Goal: Find specific page/section: Find specific page/section

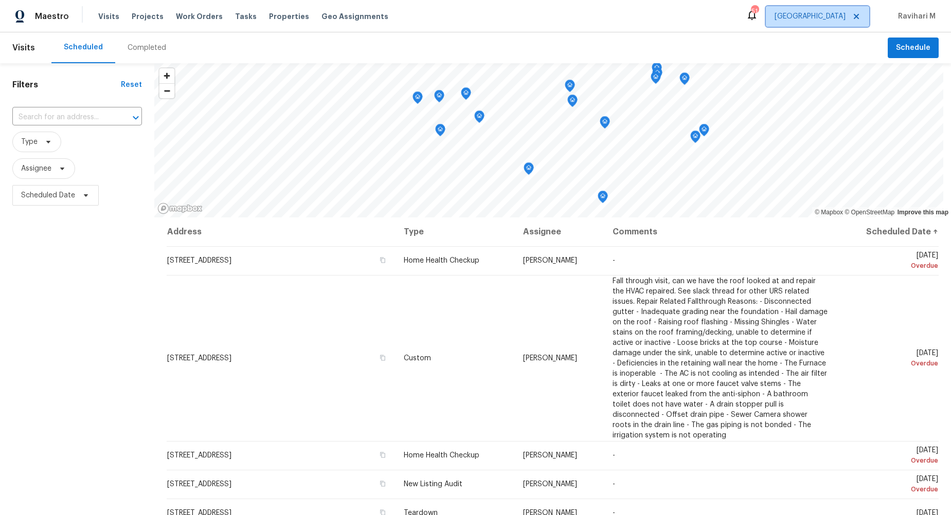
click at [830, 10] on span "[GEOGRAPHIC_DATA]" at bounding box center [817, 16] width 103 height 21
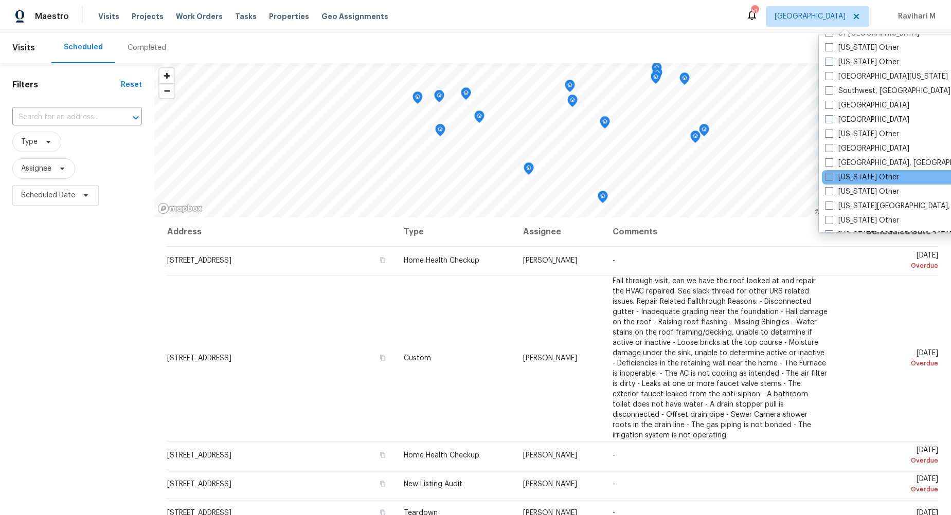
scroll to position [1465, 0]
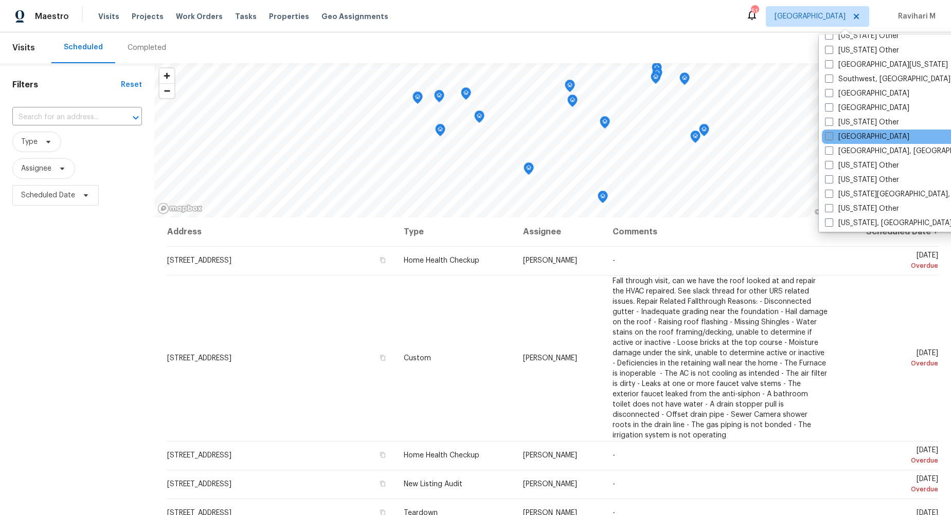
click at [830, 136] on span at bounding box center [829, 136] width 8 height 8
click at [830, 136] on input "[GEOGRAPHIC_DATA]" at bounding box center [828, 135] width 7 height 7
checkbox input "true"
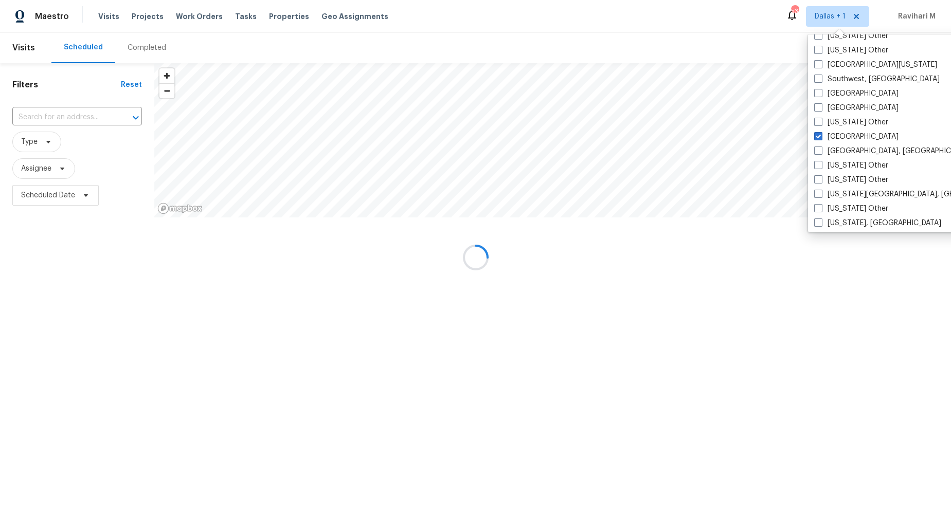
click at [128, 44] on div "Completed" at bounding box center [147, 48] width 39 height 10
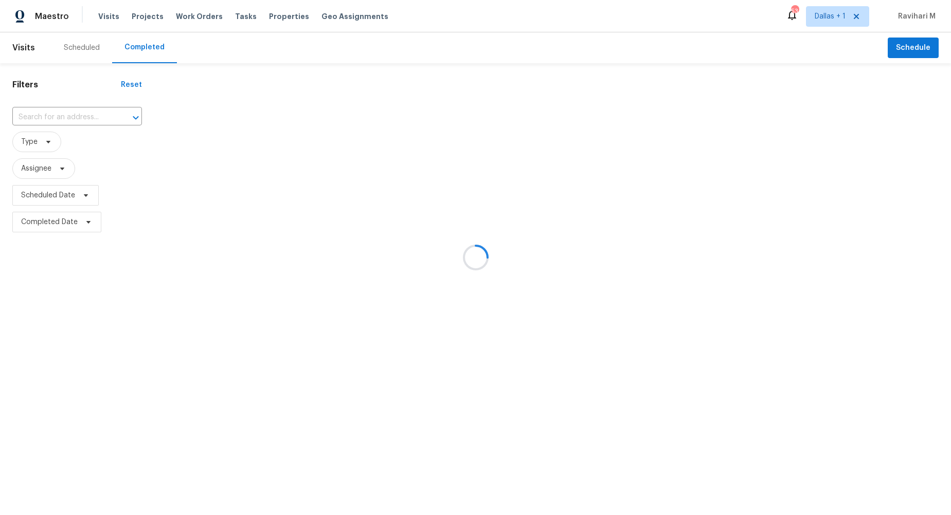
click at [127, 44] on div at bounding box center [475, 257] width 951 height 515
click at [59, 109] on div at bounding box center [475, 257] width 951 height 515
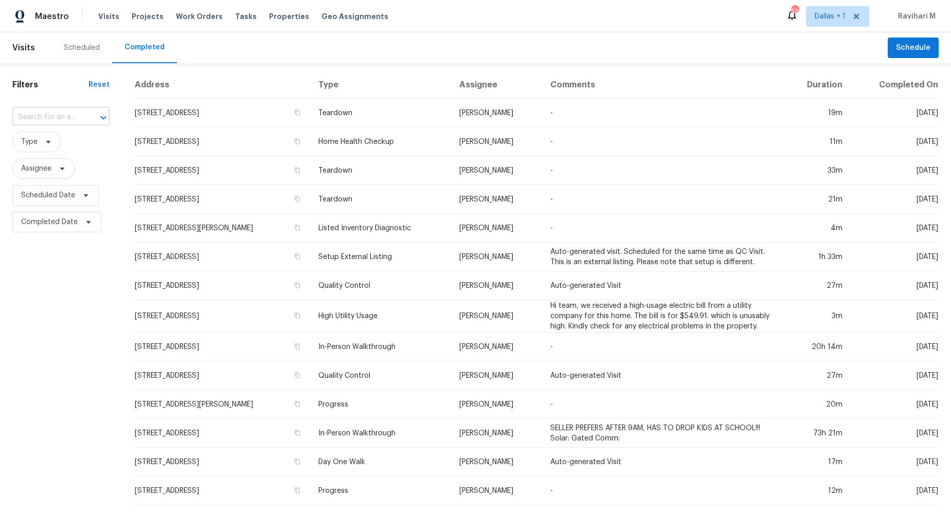
click at [56, 114] on input "text" at bounding box center [46, 118] width 68 height 16
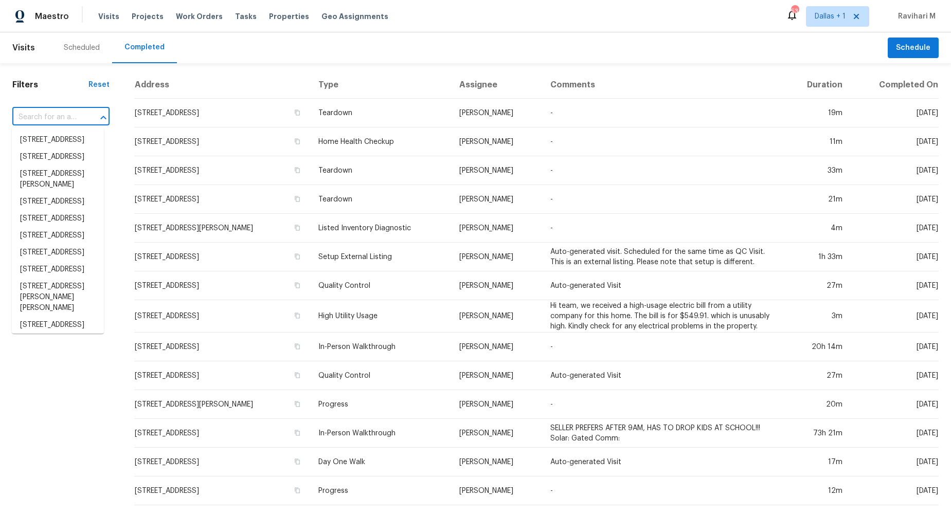
click at [56, 114] on input "text" at bounding box center [46, 118] width 68 height 16
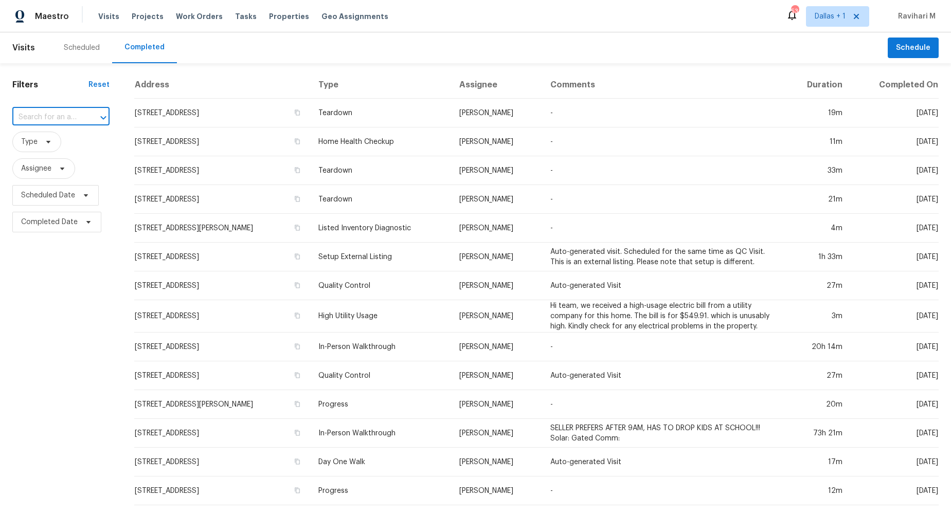
click at [56, 114] on input "text" at bounding box center [46, 118] width 68 height 16
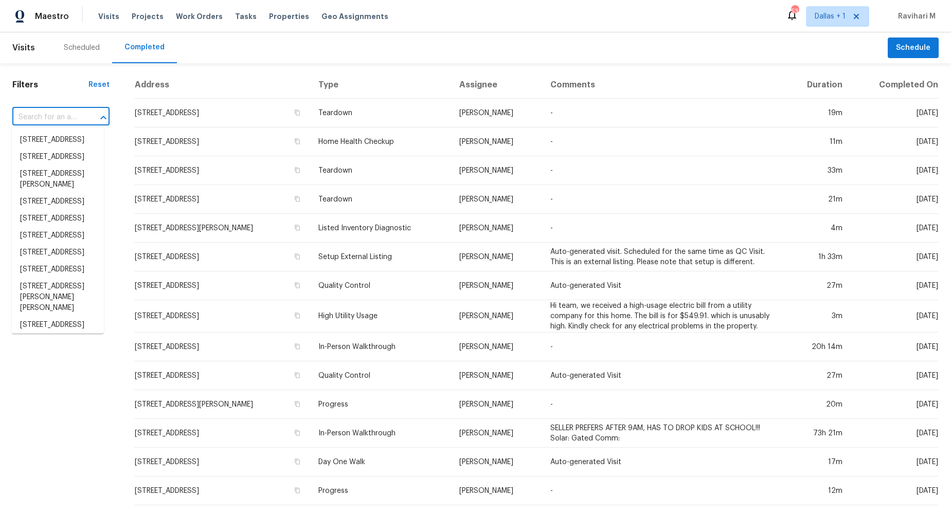
paste input "[STREET_ADDRESS]"
type input "[STREET_ADDRESS]"
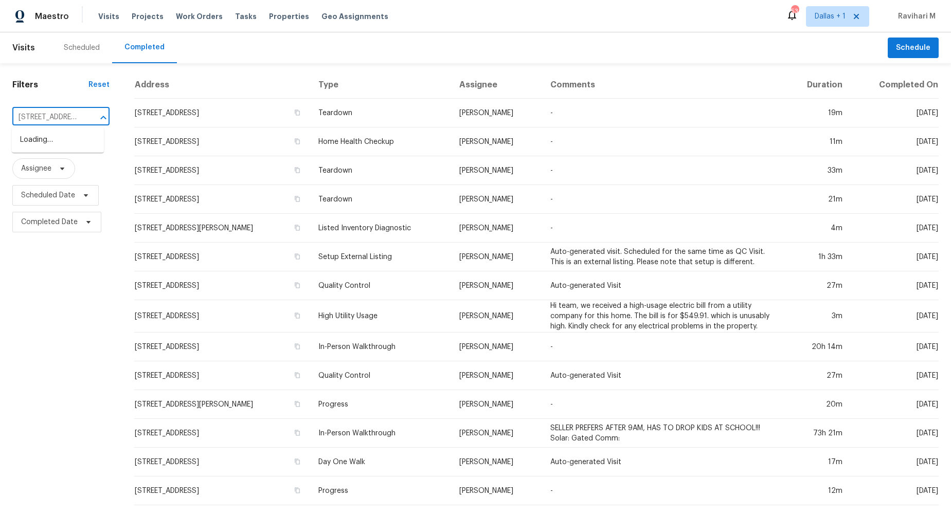
scroll to position [0, 58]
click at [65, 137] on li "[STREET_ADDRESS]" at bounding box center [58, 140] width 92 height 17
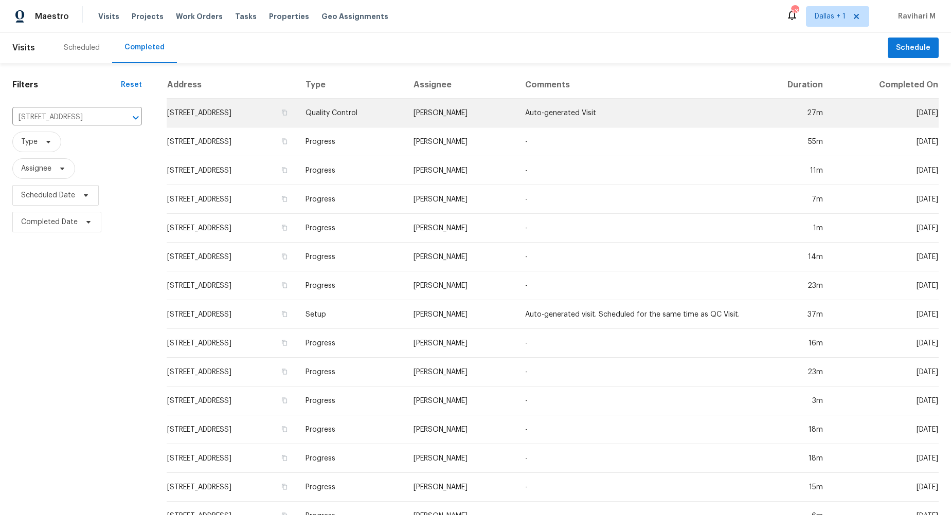
click at [266, 99] on td "[STREET_ADDRESS]" at bounding box center [232, 113] width 131 height 29
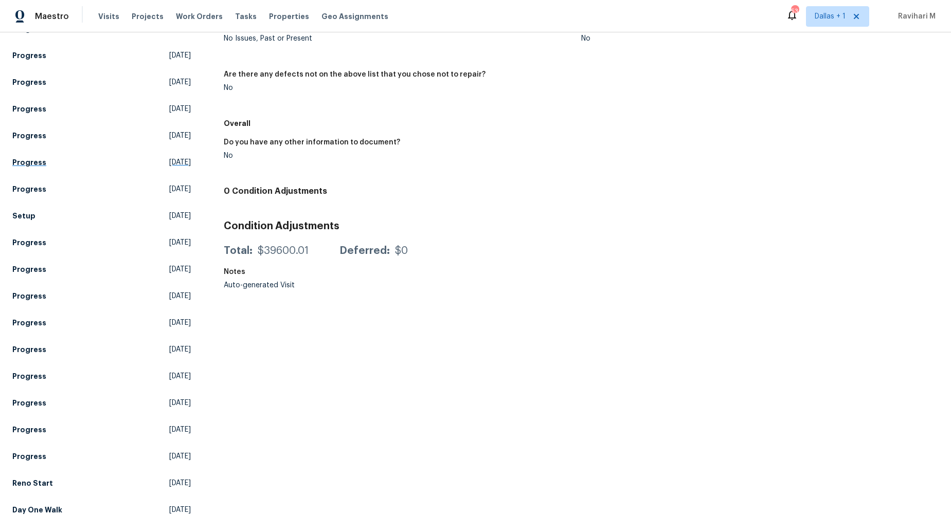
scroll to position [235, 0]
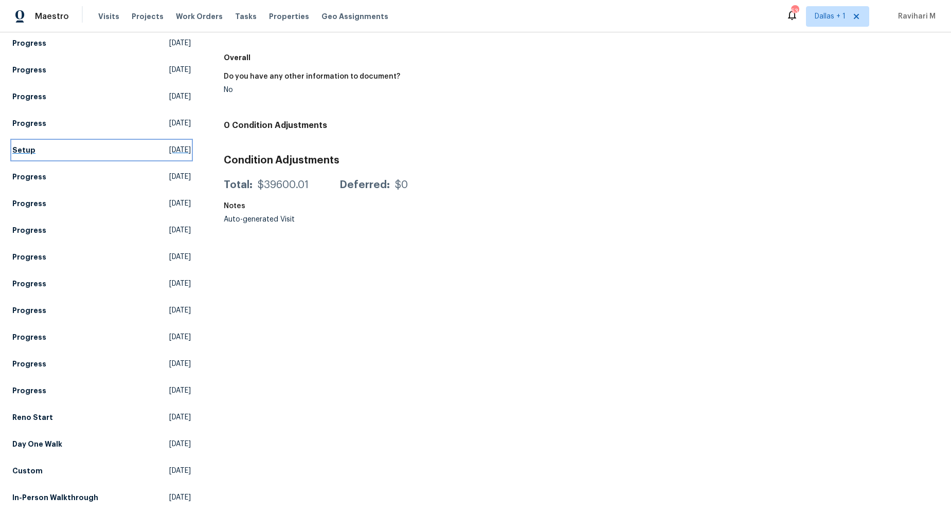
click at [53, 151] on link "Setup [DATE]" at bounding box center [101, 150] width 179 height 19
click at [53, 151] on html "Maestro Visits Projects Work Orders Tasks Properties Geo Assignments 53 [GEOGRA…" at bounding box center [475, 257] width 951 height 515
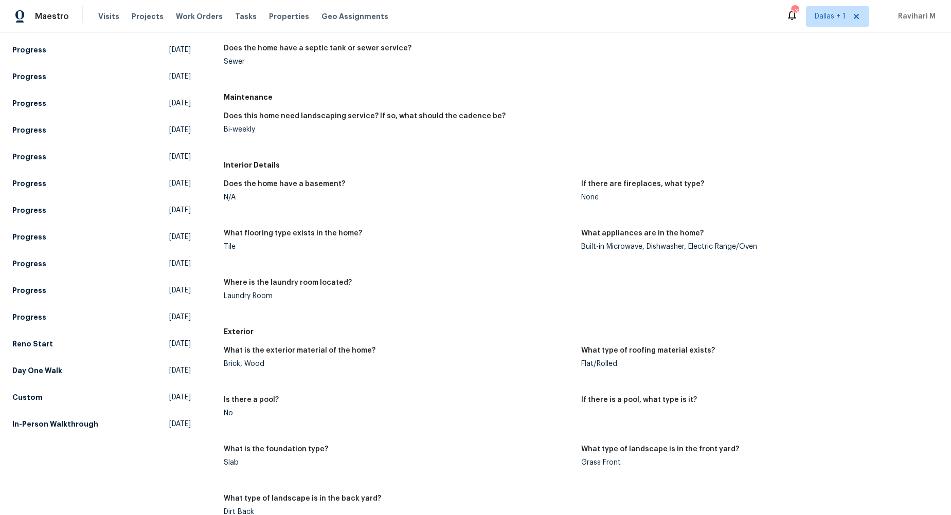
scroll to position [383, 0]
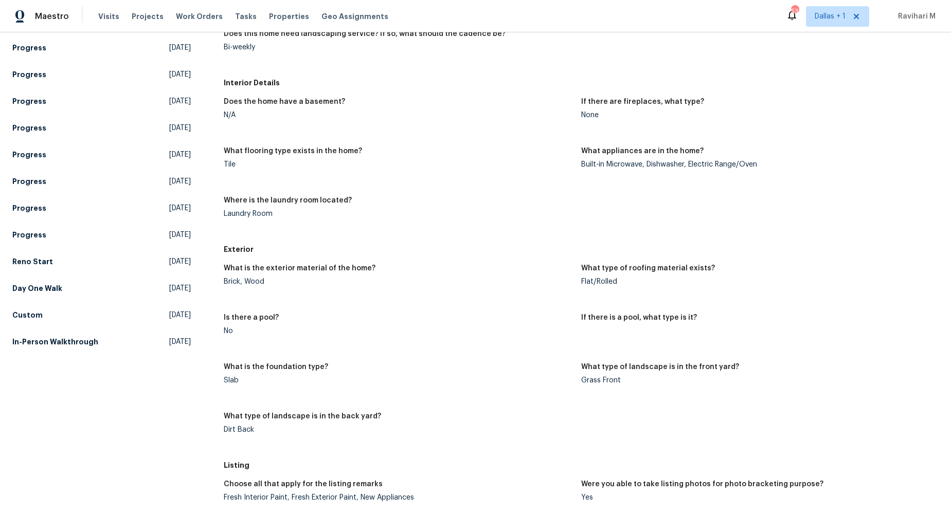
click at [102, 272] on div "Other Visits Custom Scheduled Progress [DATE] Progress [DATE] Quality Control […" at bounding box center [101, 52] width 179 height 599
click at [102, 284] on link "Day One Walk [DATE]" at bounding box center [101, 288] width 179 height 19
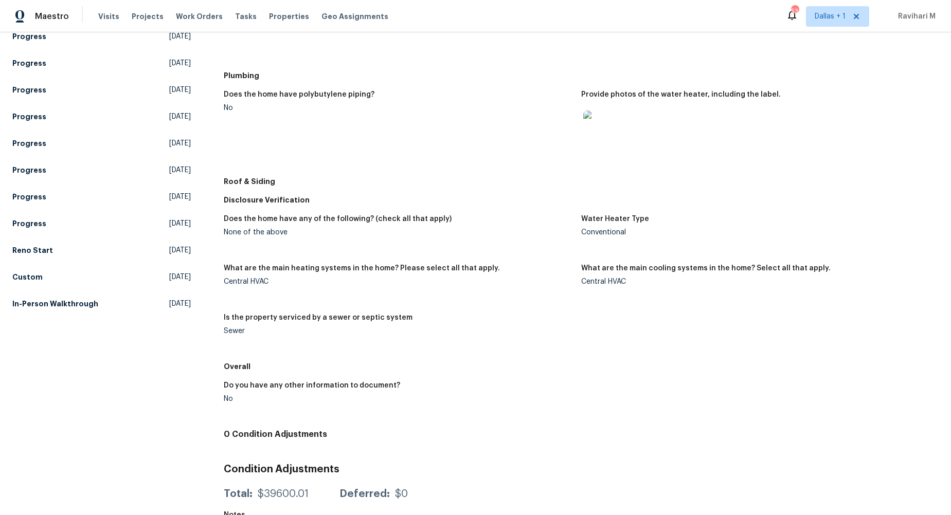
scroll to position [452, 0]
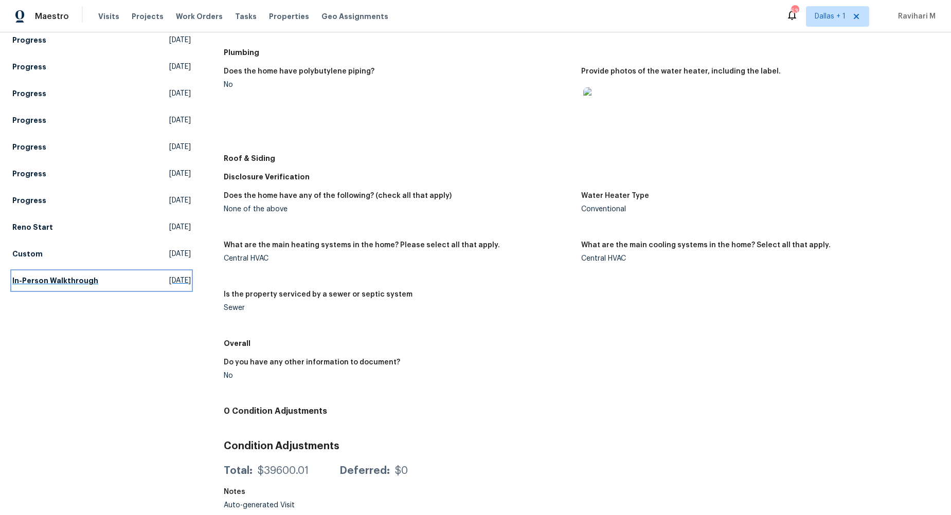
click at [87, 276] on h5 "In-Person Walkthrough" at bounding box center [55, 281] width 86 height 10
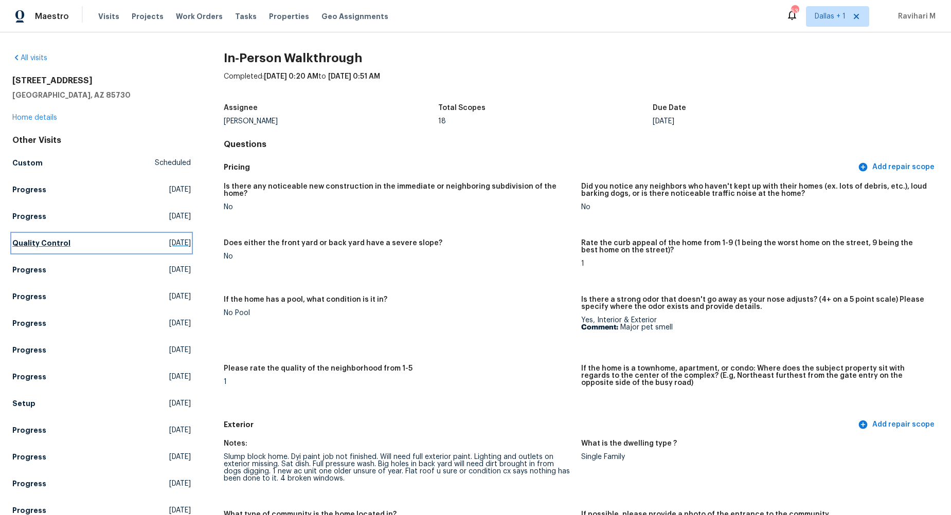
click at [112, 245] on link "Quality Control [DATE]" at bounding box center [101, 243] width 179 height 19
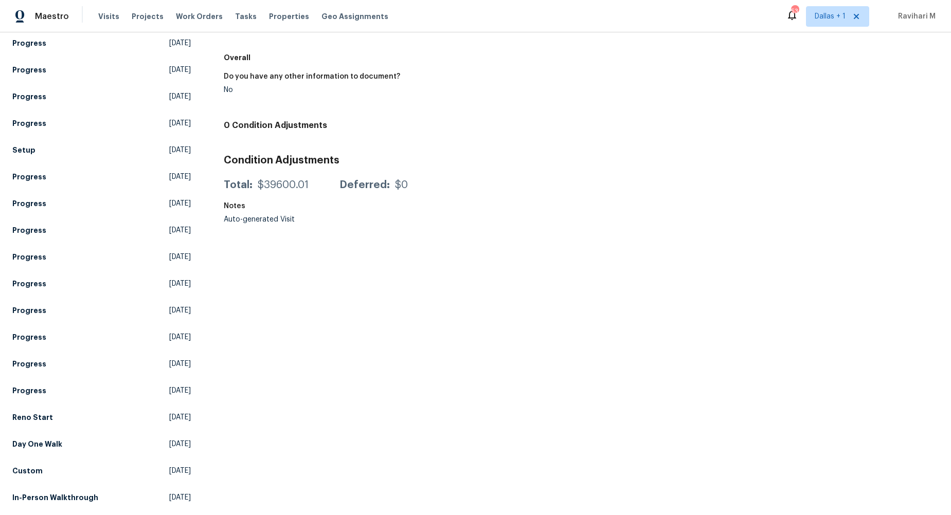
scroll to position [235, 0]
click at [169, 466] on span "[DATE]" at bounding box center [180, 471] width 22 height 10
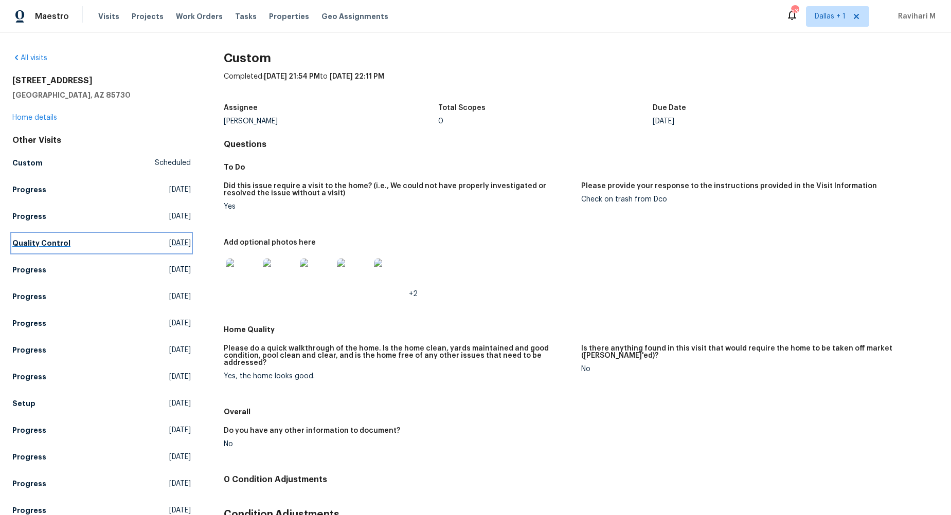
click at [65, 241] on h5 "Quality Control" at bounding box center [41, 243] width 58 height 10
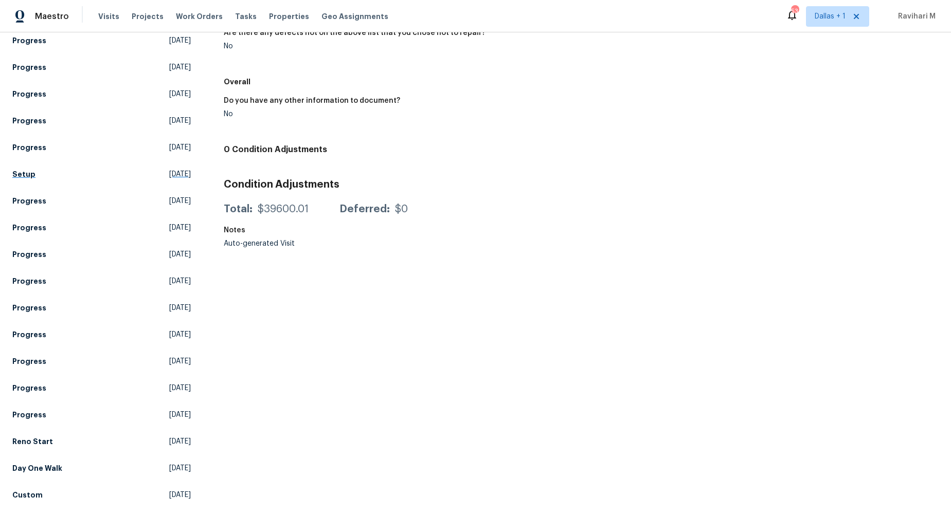
scroll to position [235, 0]
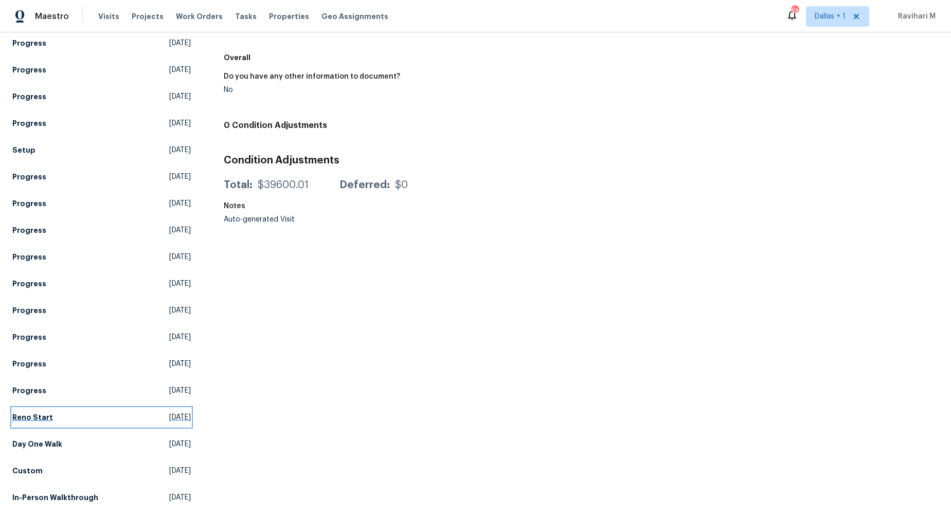
click at [129, 413] on link "Reno Start [DATE]" at bounding box center [101, 417] width 179 height 19
